Goal: Information Seeking & Learning: Learn about a topic

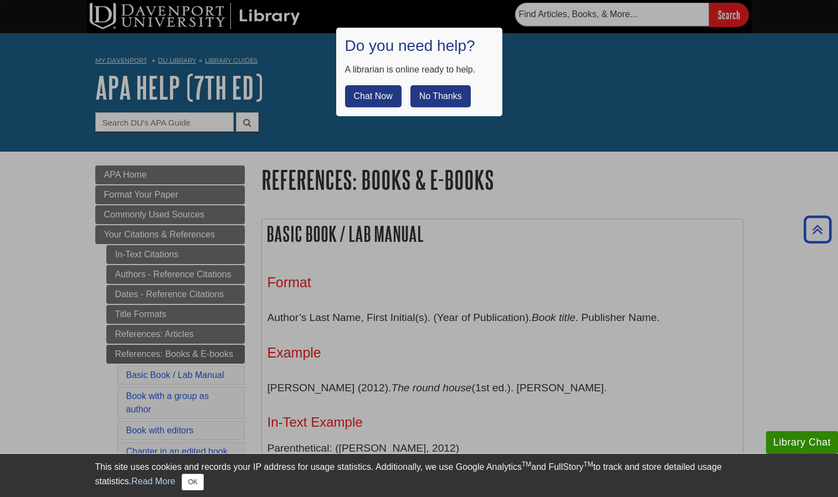
scroll to position [1040, 0]
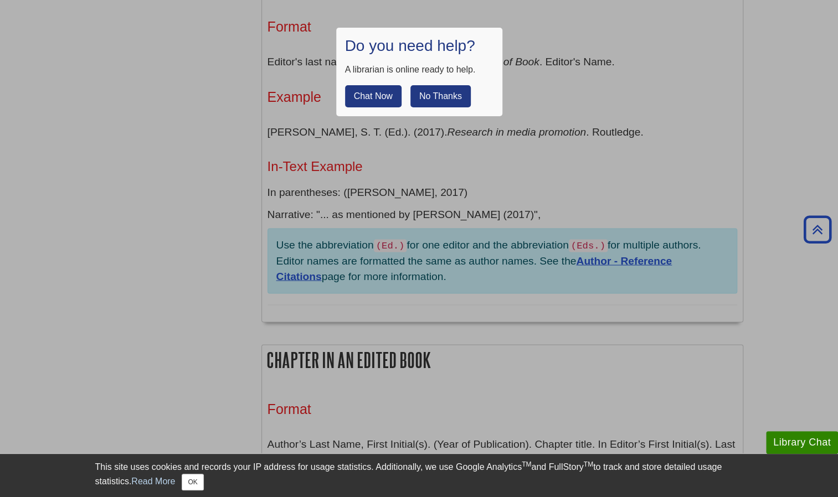
click at [435, 86] on button "No Thanks" at bounding box center [440, 96] width 60 height 22
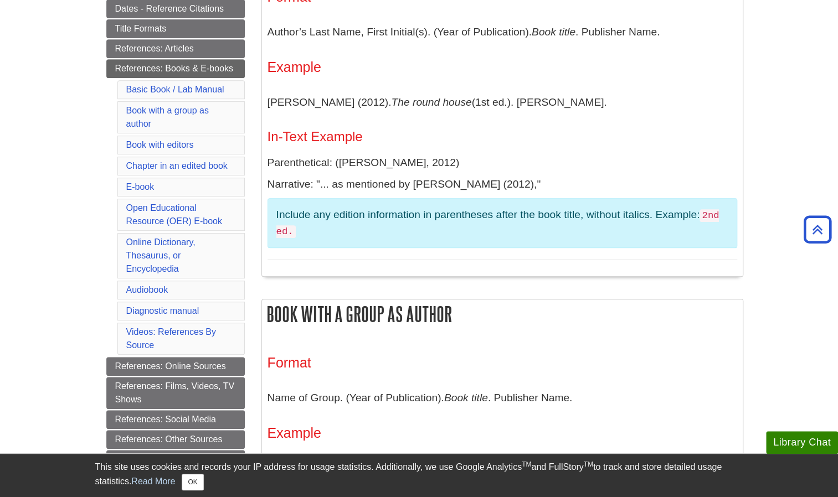
scroll to position [227, 0]
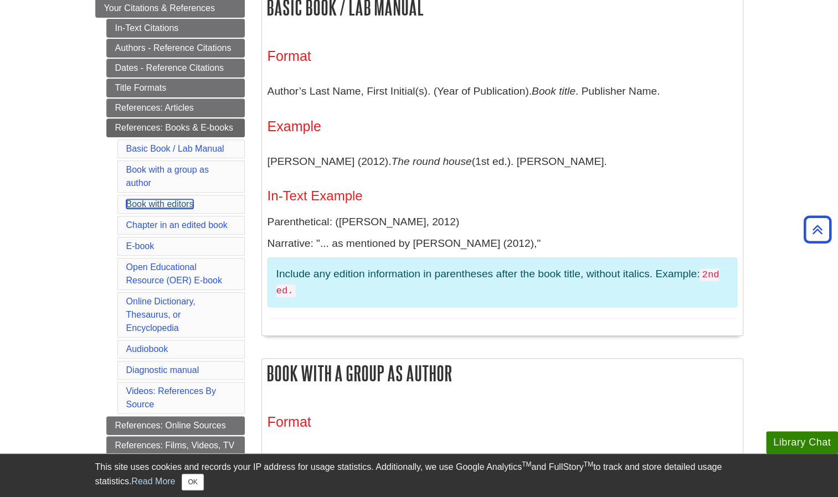
click at [172, 201] on link "Book with editors" at bounding box center [160, 203] width 68 height 9
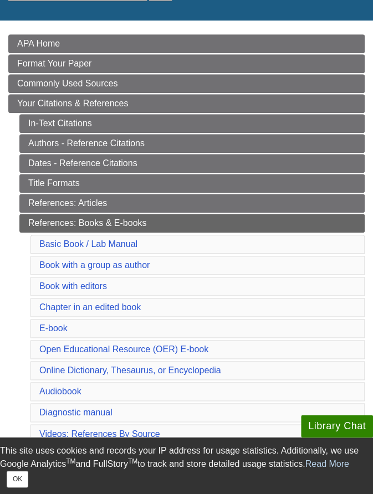
scroll to position [157, 0]
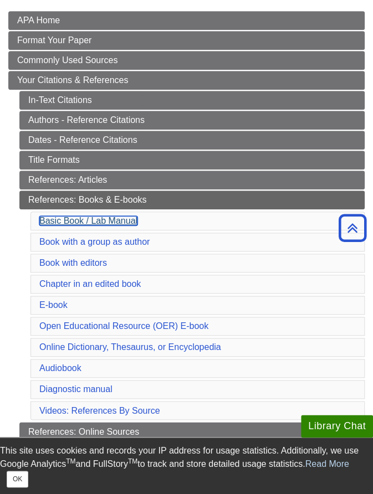
click at [120, 218] on link "Basic Book / Lab Manual" at bounding box center [88, 220] width 98 height 9
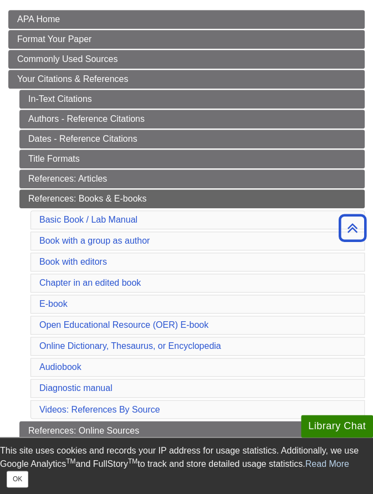
scroll to position [121, 0]
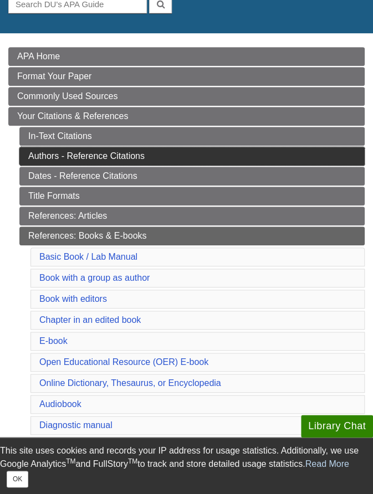
click at [140, 159] on link "Authors - Reference Citations" at bounding box center [191, 156] width 345 height 19
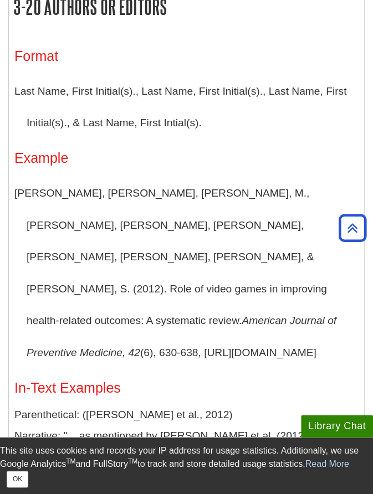
scroll to position [1204, 0]
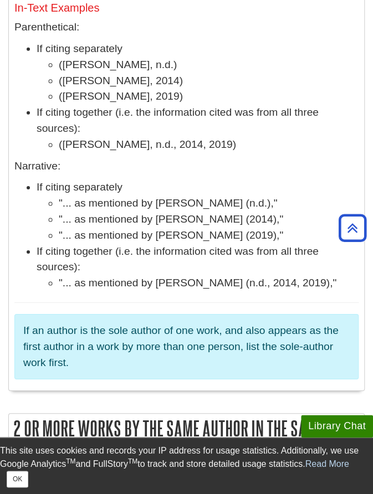
scroll to position [4207, 0]
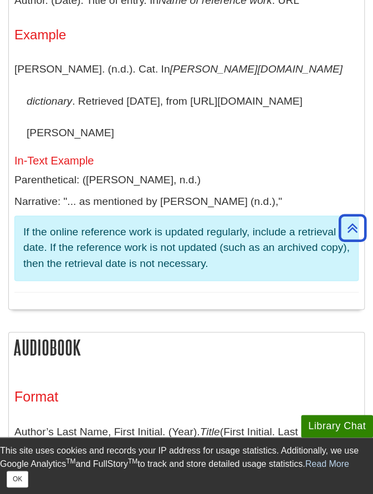
scroll to position [3983, 0]
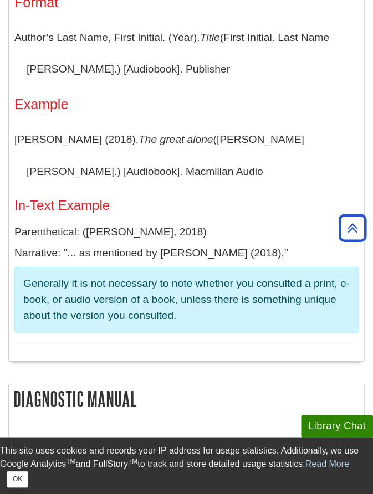
scroll to position [157, 0]
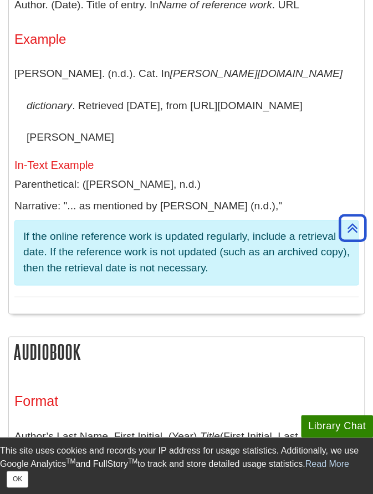
scroll to position [3645, 0]
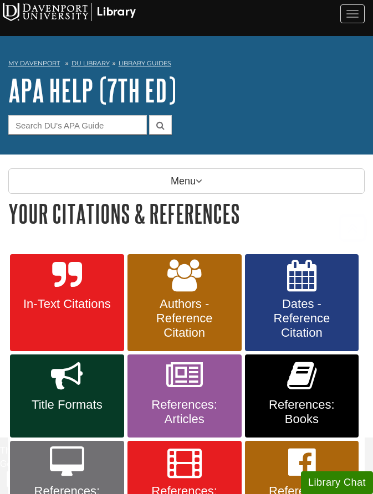
scroll to position [146, 0]
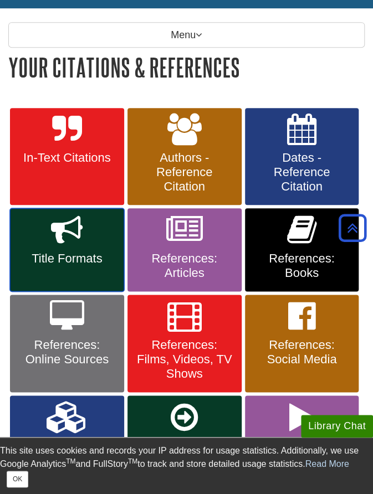
click at [99, 230] on link "Title Formats" at bounding box center [67, 249] width 114 height 83
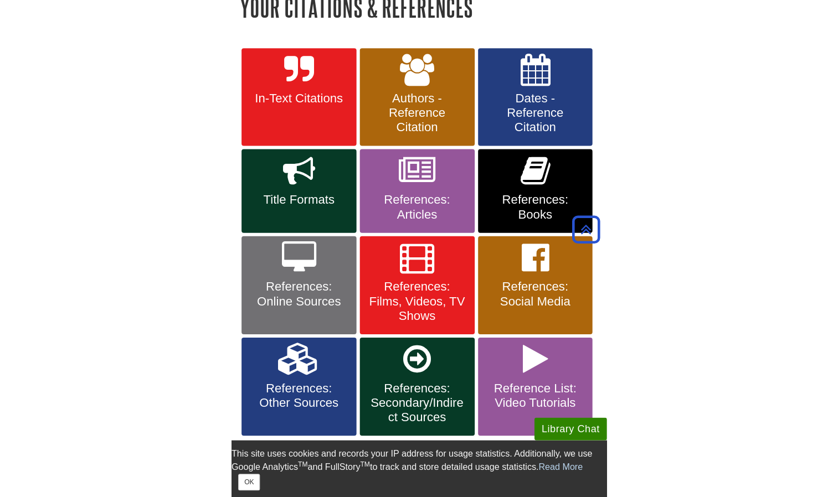
scroll to position [203, 0]
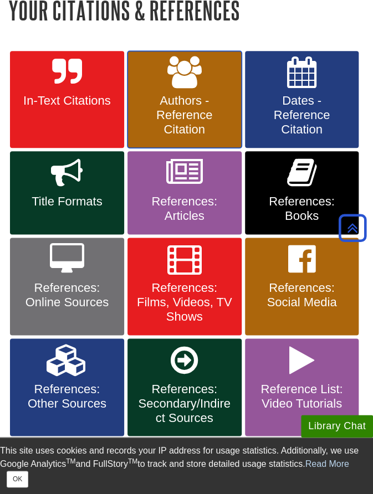
click at [206, 115] on span "Authors - Reference Citation" at bounding box center [184, 115] width 97 height 43
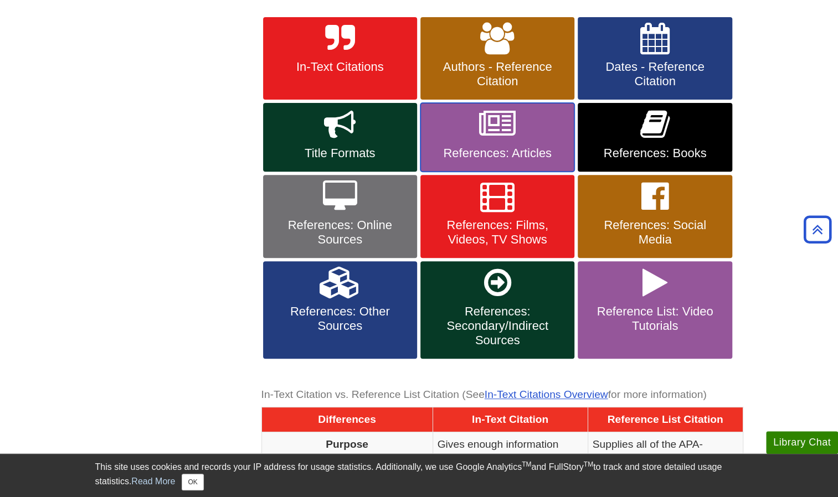
click at [372, 143] on link "References: Articles" at bounding box center [497, 137] width 154 height 69
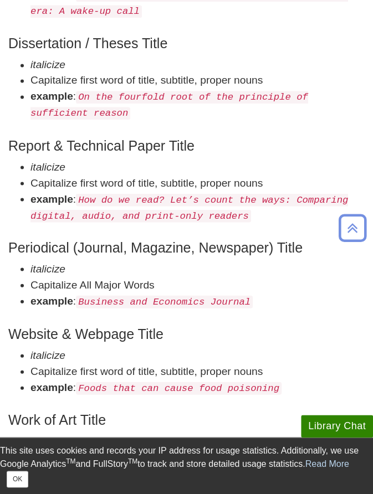
scroll to position [430, 0]
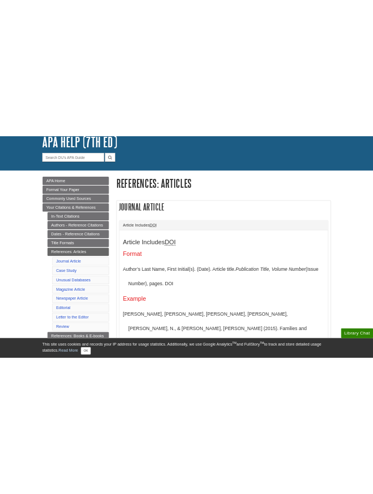
scroll to position [116, 0]
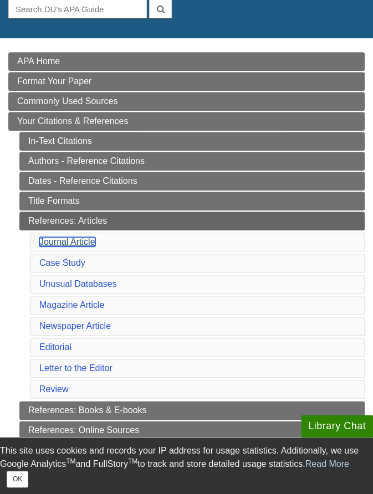
click at [93, 237] on link "Journal Article" at bounding box center [67, 241] width 56 height 9
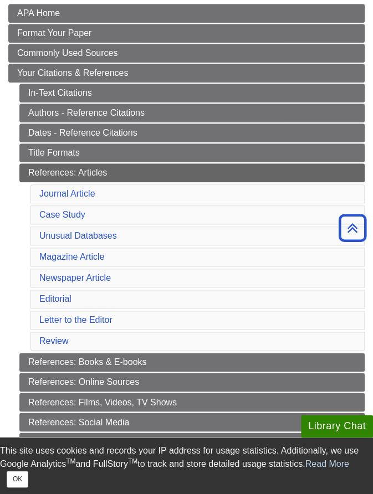
scroll to position [162, 0]
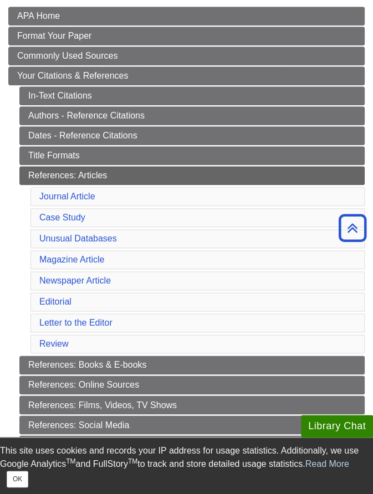
scroll to position [116, 0]
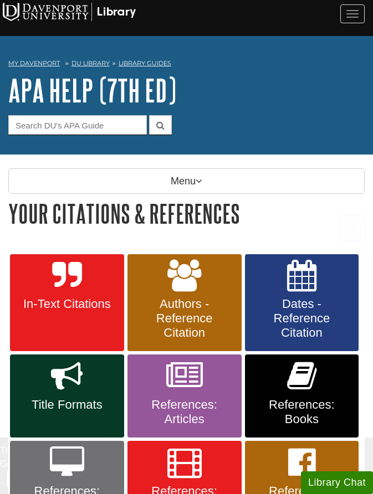
scroll to position [203, 0]
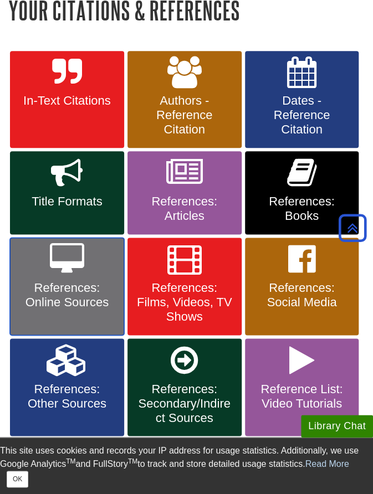
click at [78, 304] on span "References: Online Sources" at bounding box center [66, 295] width 97 height 29
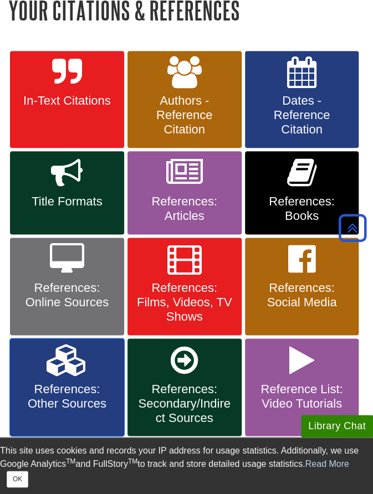
click at [75, 366] on icon at bounding box center [67, 360] width 41 height 32
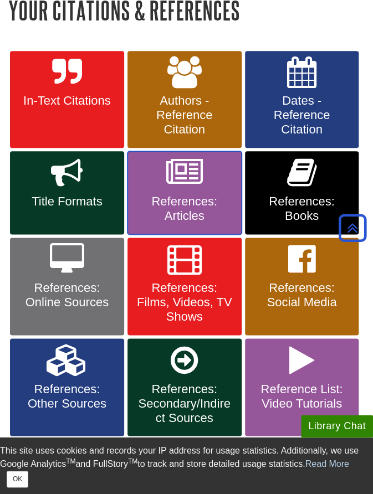
click at [208, 198] on span "References: Articles" at bounding box center [184, 208] width 97 height 29
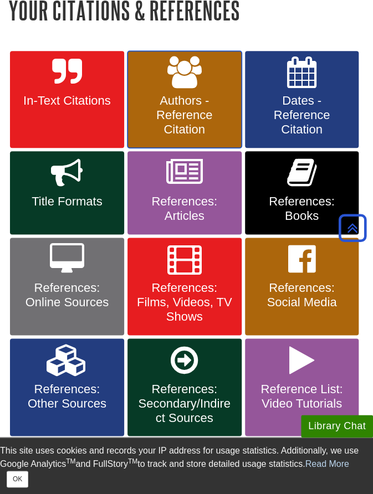
click at [172, 128] on span "Authors - Reference Citation" at bounding box center [184, 115] width 97 height 43
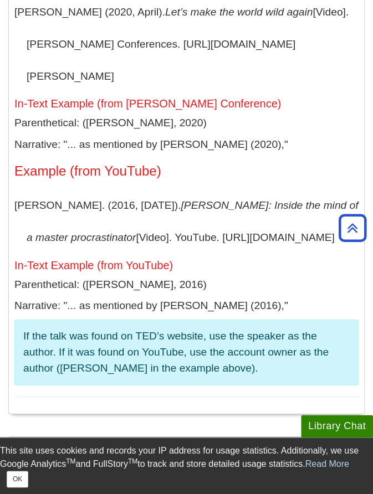
scroll to position [8603, 0]
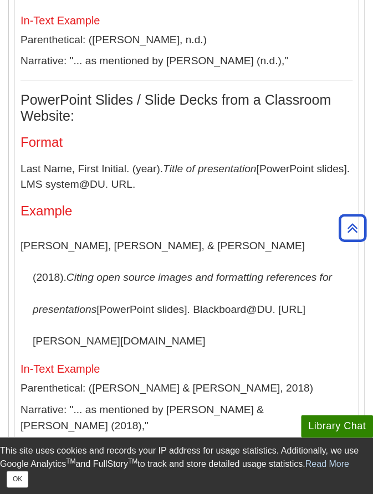
scroll to position [4556, 0]
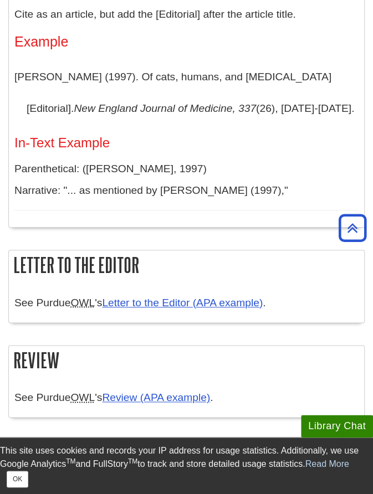
scroll to position [2341, 0]
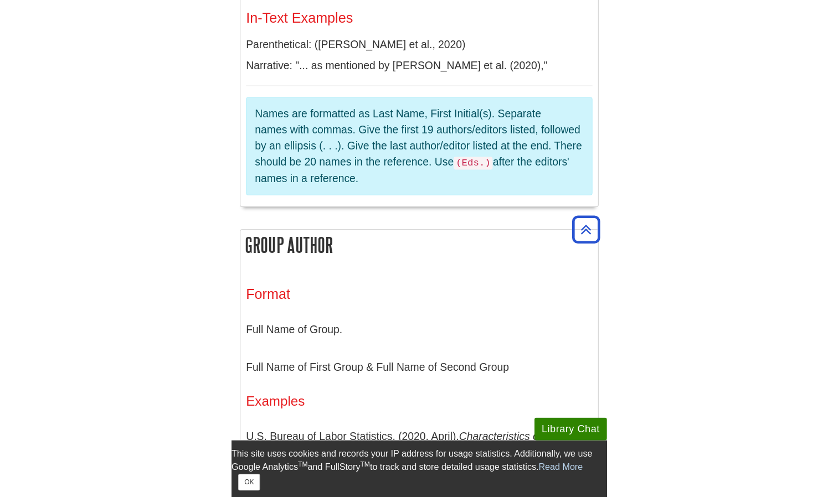
scroll to position [2323, 0]
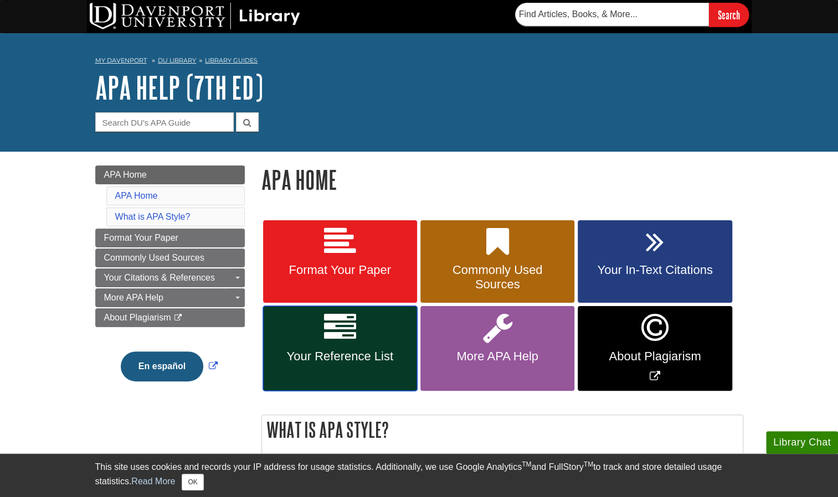
click at [381, 353] on span "Your Reference List" at bounding box center [339, 357] width 137 height 14
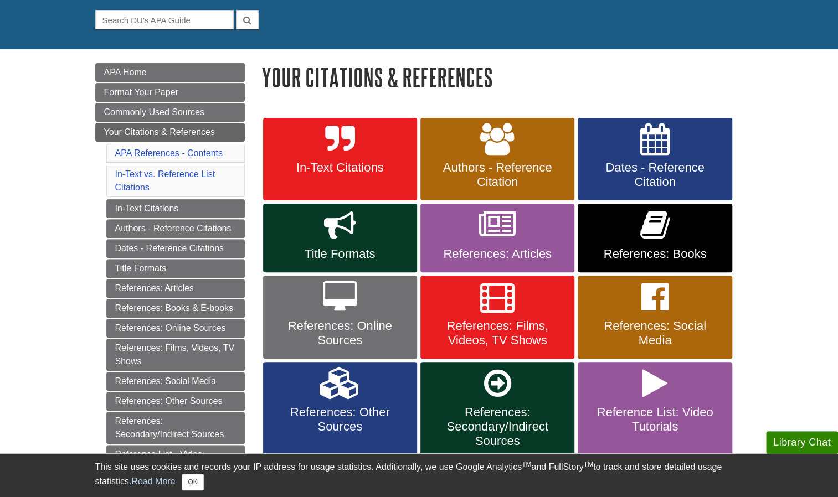
scroll to position [120, 0]
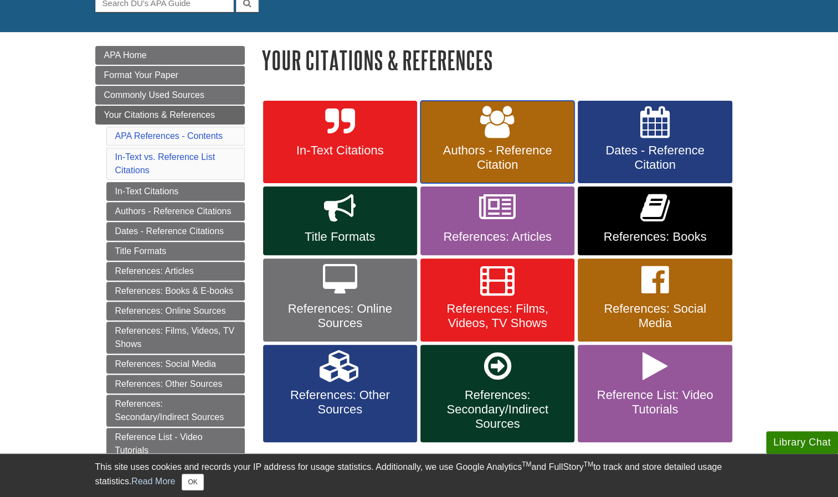
click at [520, 160] on span "Authors - Reference Citation" at bounding box center [497, 157] width 137 height 29
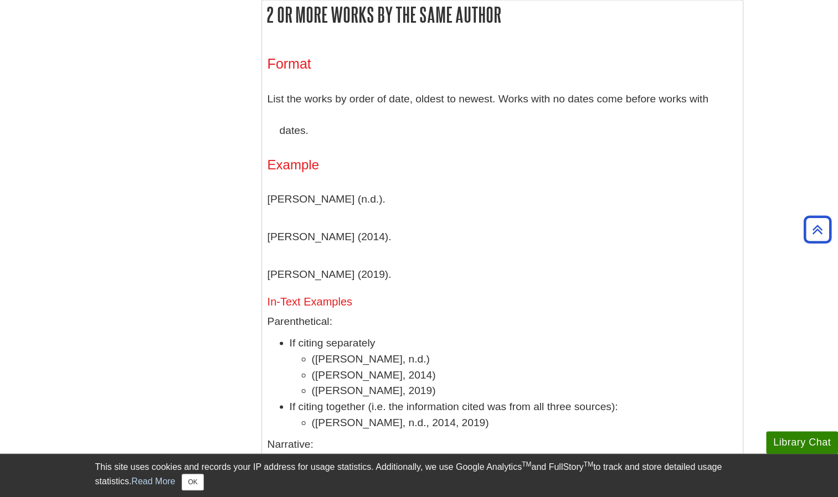
scroll to position [3464, 0]
